Goal: Task Accomplishment & Management: Manage account settings

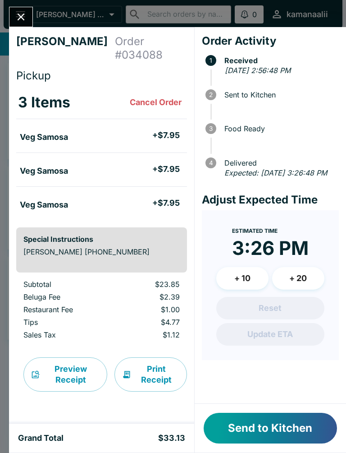
click at [157, 93] on button "Cancel Order" at bounding box center [155, 102] width 59 height 18
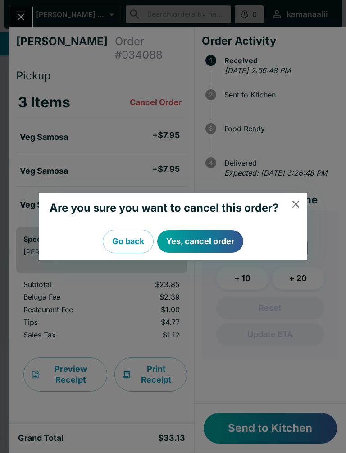
click at [194, 244] on button "Yes, cancel order" at bounding box center [200, 241] width 86 height 23
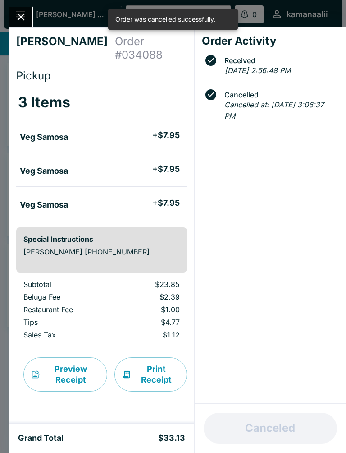
click at [19, 12] on icon "Close" at bounding box center [21, 17] width 12 height 12
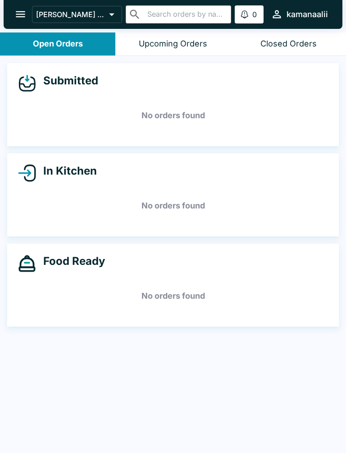
click at [14, 6] on button "open drawer" at bounding box center [20, 14] width 23 height 23
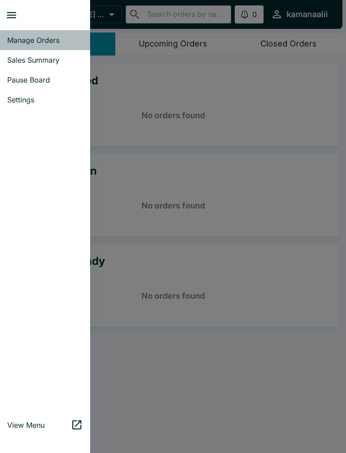
click at [51, 35] on link "Manage Orders" at bounding box center [45, 40] width 90 height 20
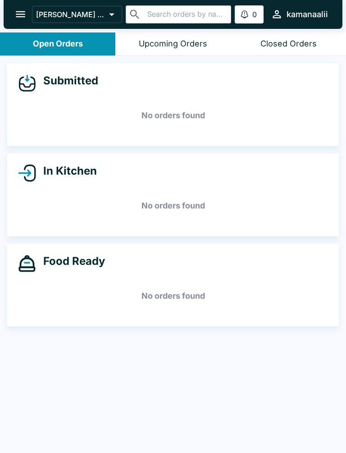
click at [178, 41] on div "Upcoming Orders" at bounding box center [173, 44] width 69 height 10
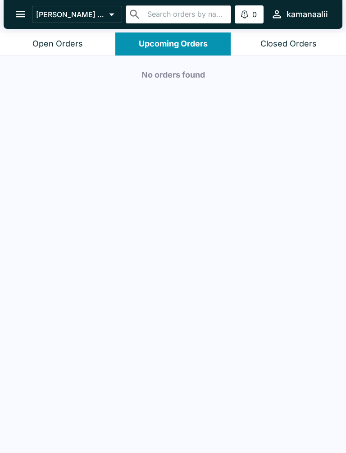
click at [273, 44] on div "Closed Orders" at bounding box center [289, 44] width 56 height 10
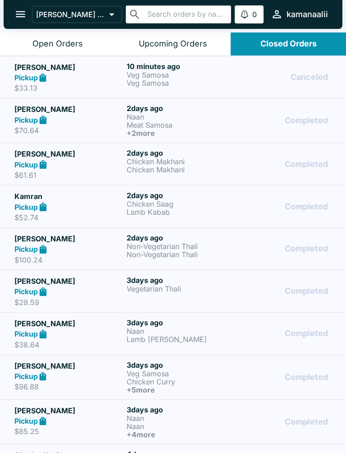
click at [144, 83] on p "Veg Samosa" at bounding box center [181, 83] width 109 height 8
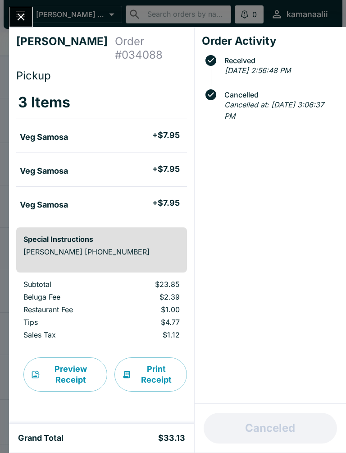
click at [20, 9] on button "Close" at bounding box center [20, 16] width 23 height 19
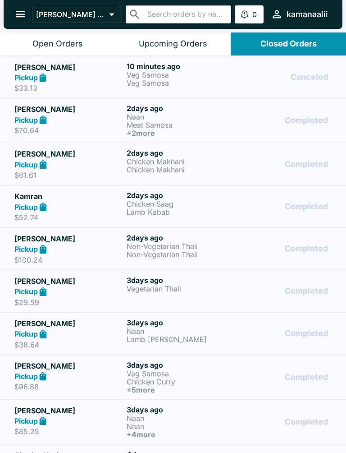
click at [180, 84] on p "Veg Samosa" at bounding box center [181, 83] width 109 height 8
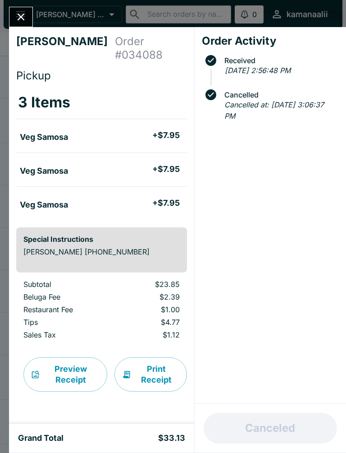
click at [0, 4] on div "[PERSON_NAME] Order # 034088 Pickup 3 Items Veg Samosa + $7.95 Veg Samosa + $7.…" at bounding box center [173, 226] width 346 height 453
